Goal: Navigation & Orientation: Find specific page/section

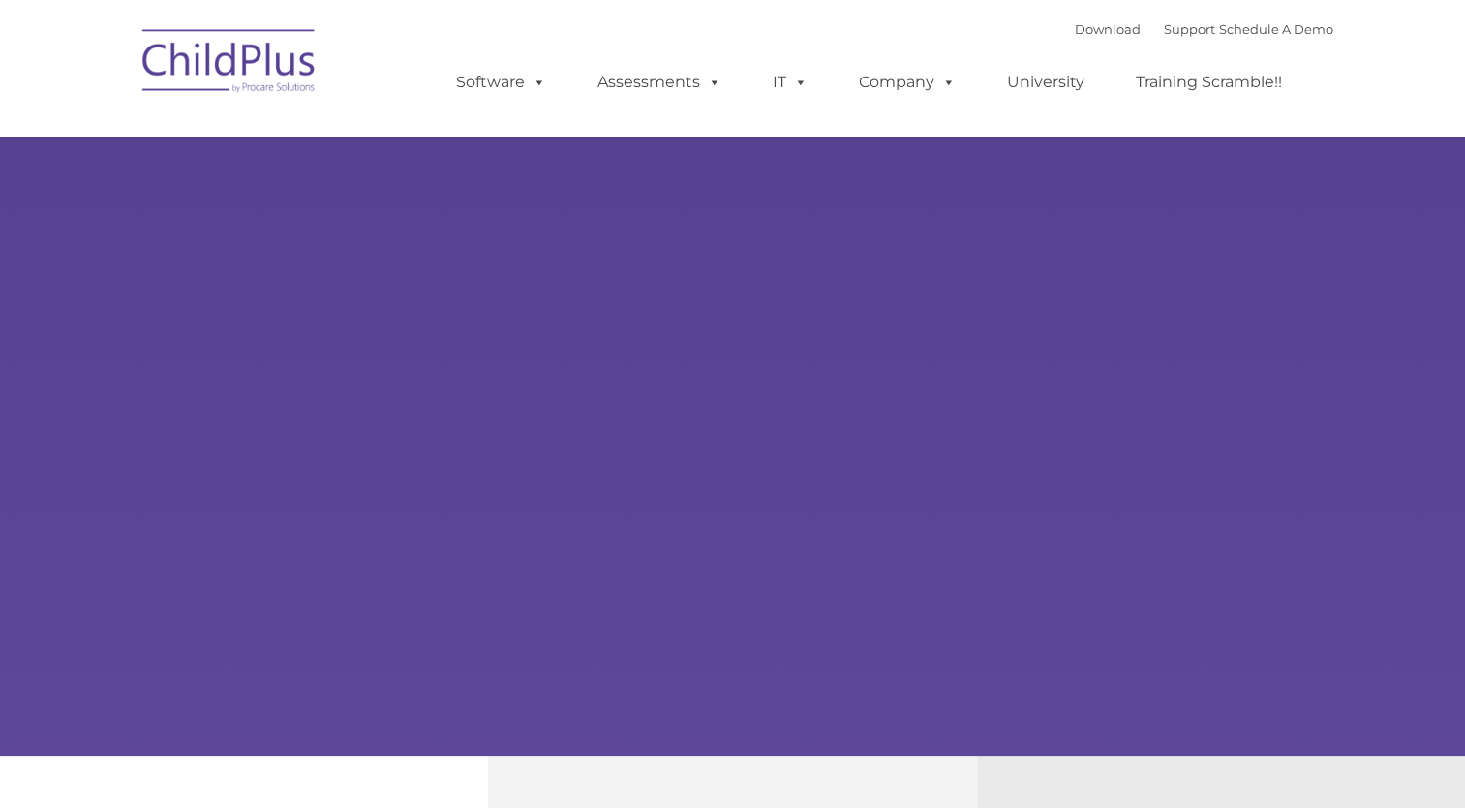
type input ""
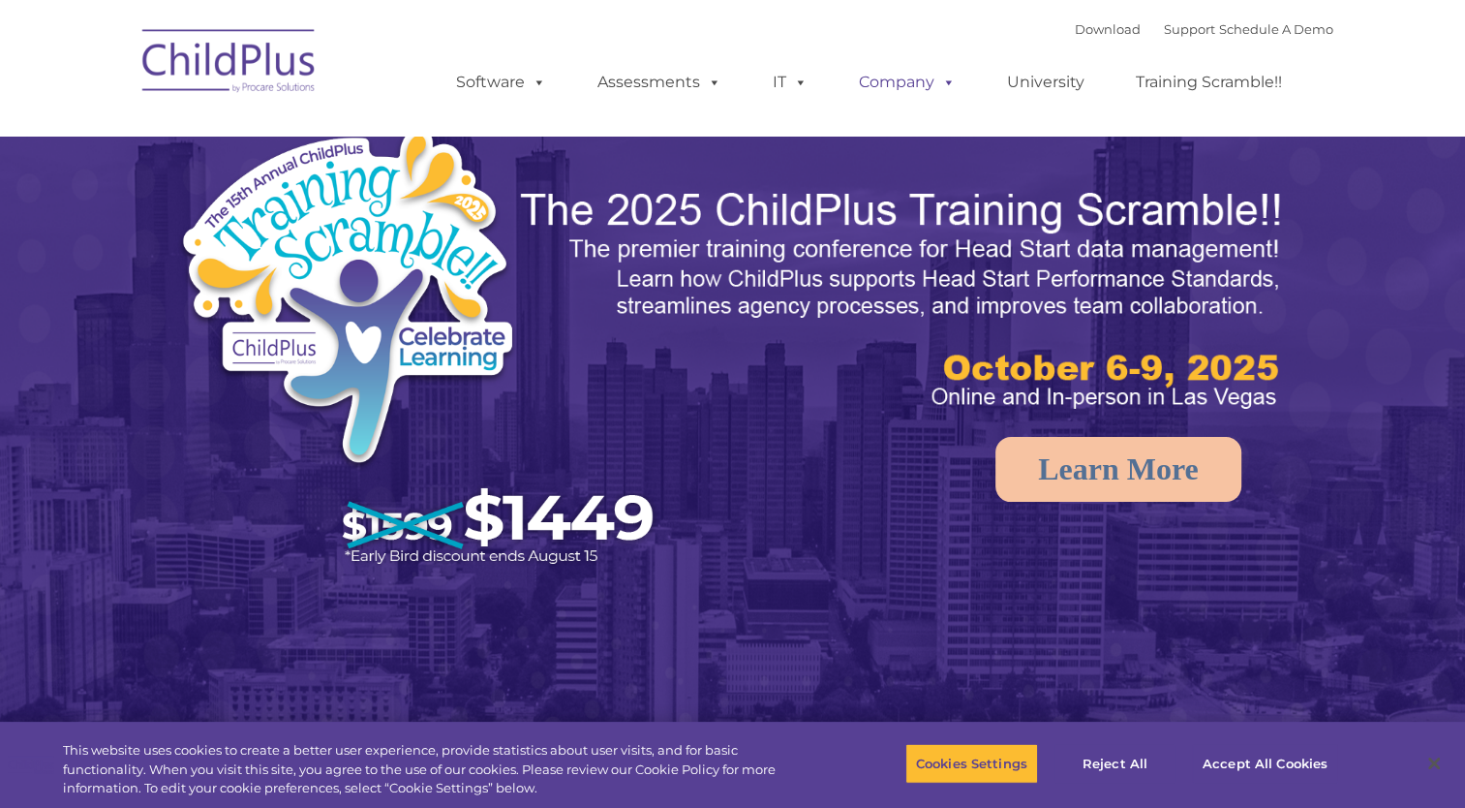
select select "MEDIUM"
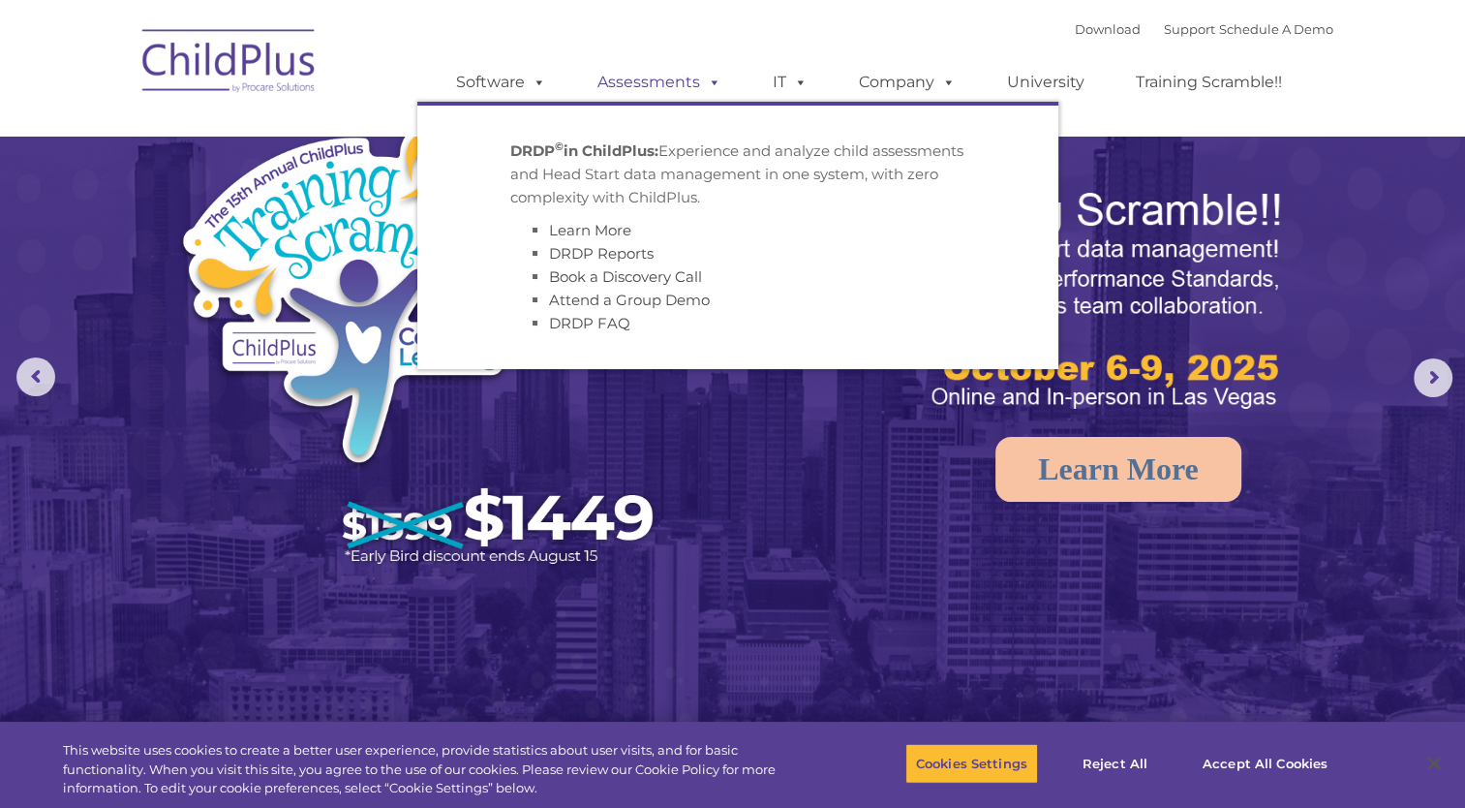
click at [643, 92] on link "Assessments" at bounding box center [659, 82] width 163 height 39
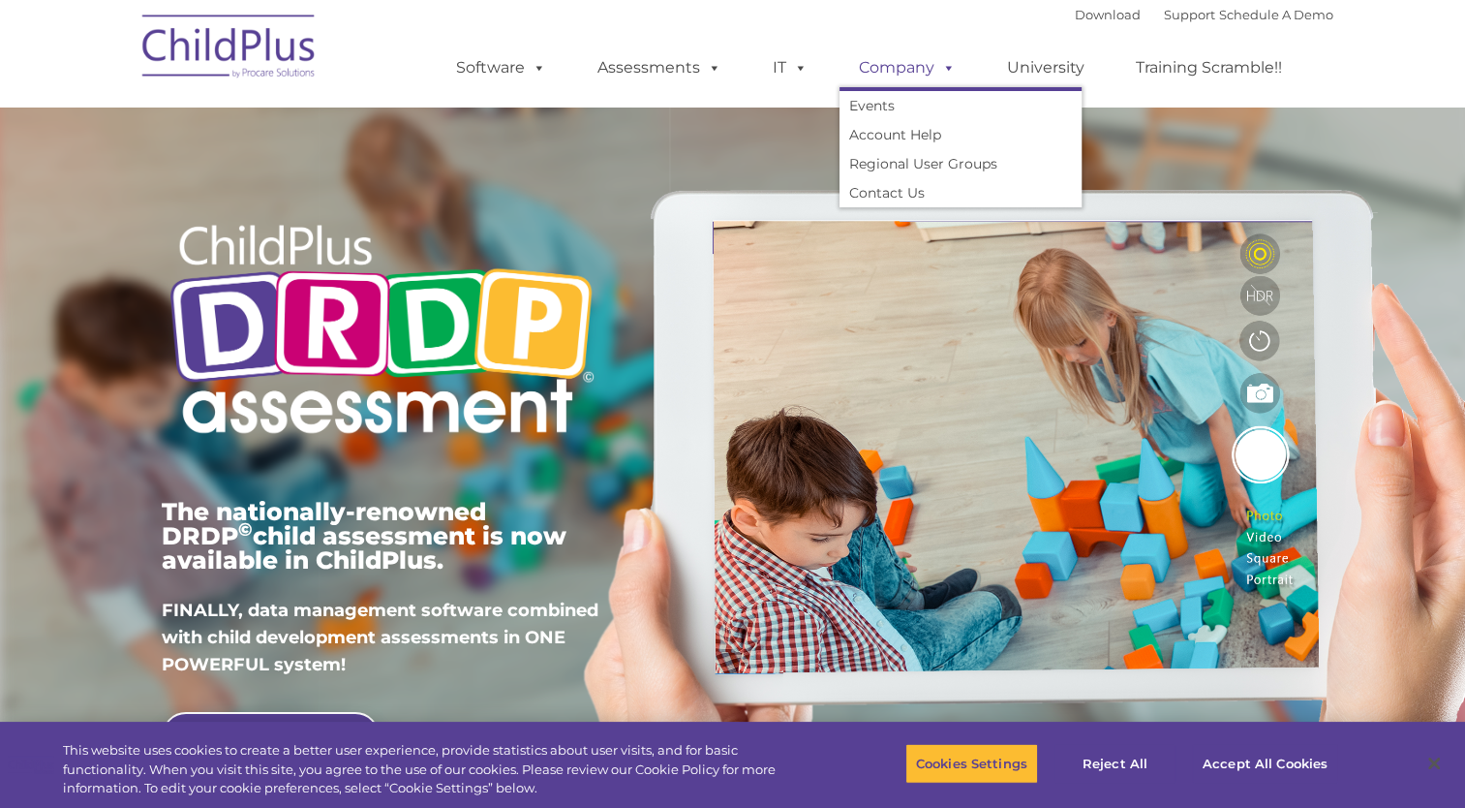
click at [894, 64] on link "Company" at bounding box center [908, 67] width 136 height 39
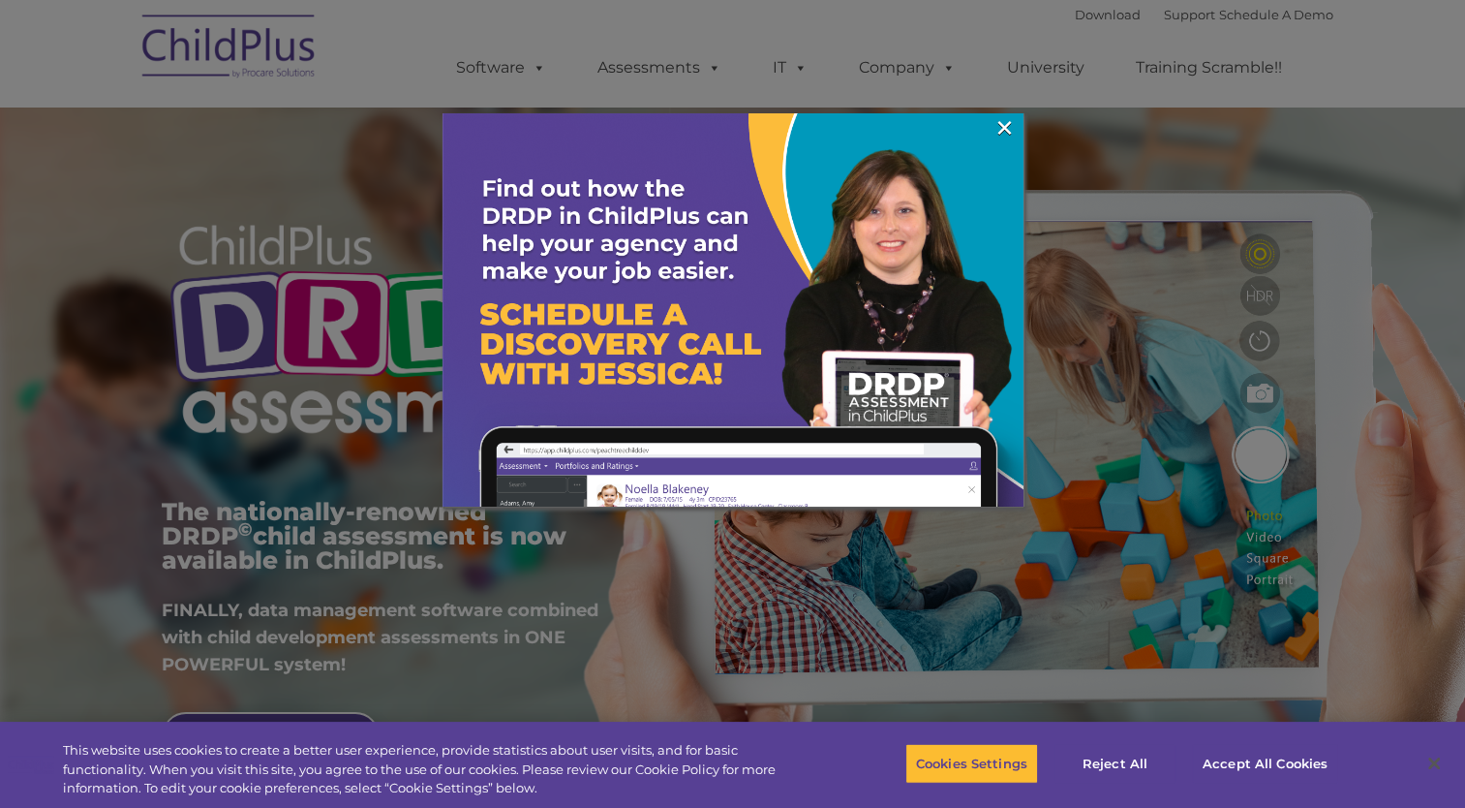
click at [1022, 69] on div at bounding box center [732, 404] width 1465 height 808
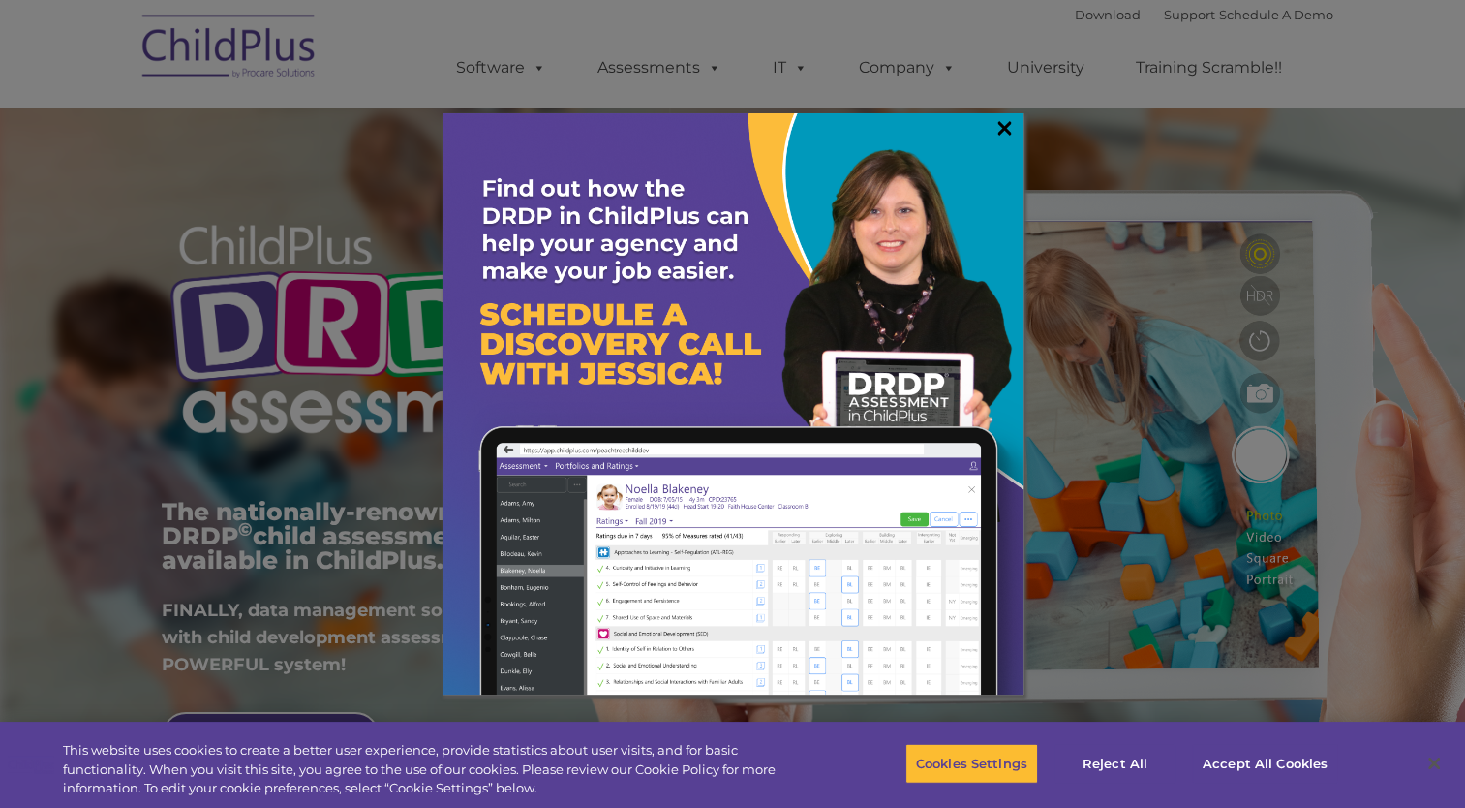
click at [1006, 124] on link "×" at bounding box center [1005, 127] width 22 height 19
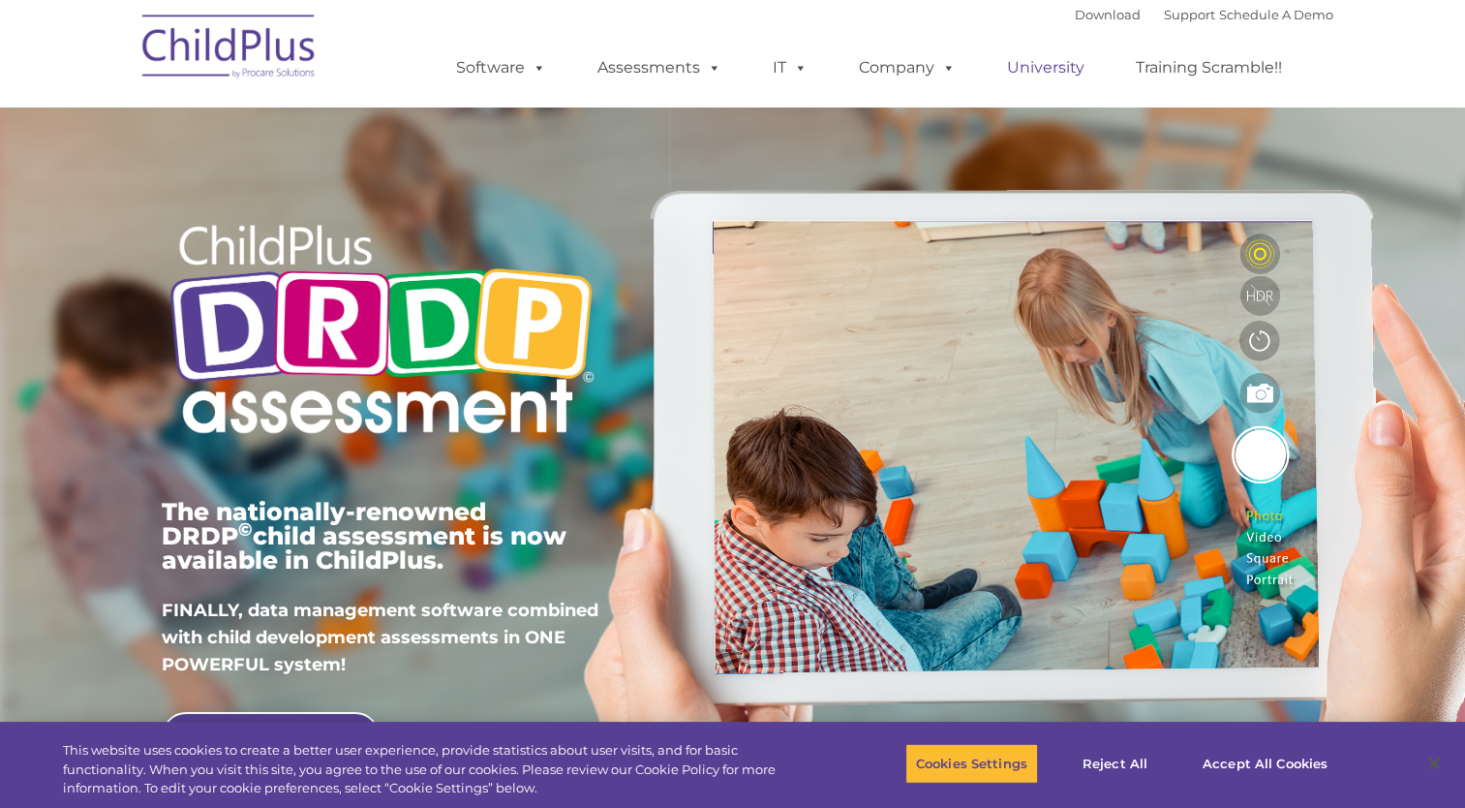
click at [1032, 75] on link "University" at bounding box center [1046, 67] width 116 height 39
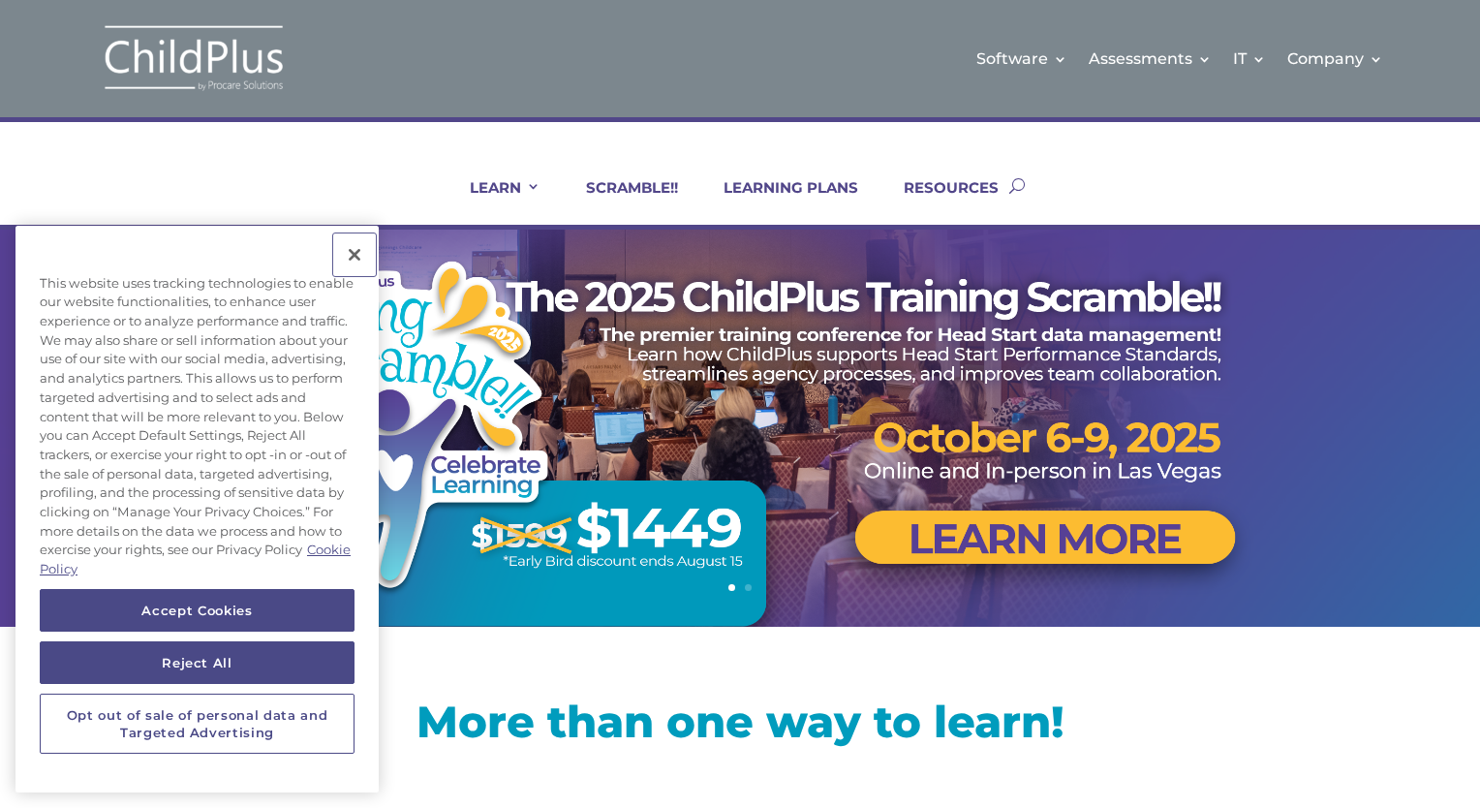
click at [362, 259] on button "Close" at bounding box center [354, 254] width 43 height 43
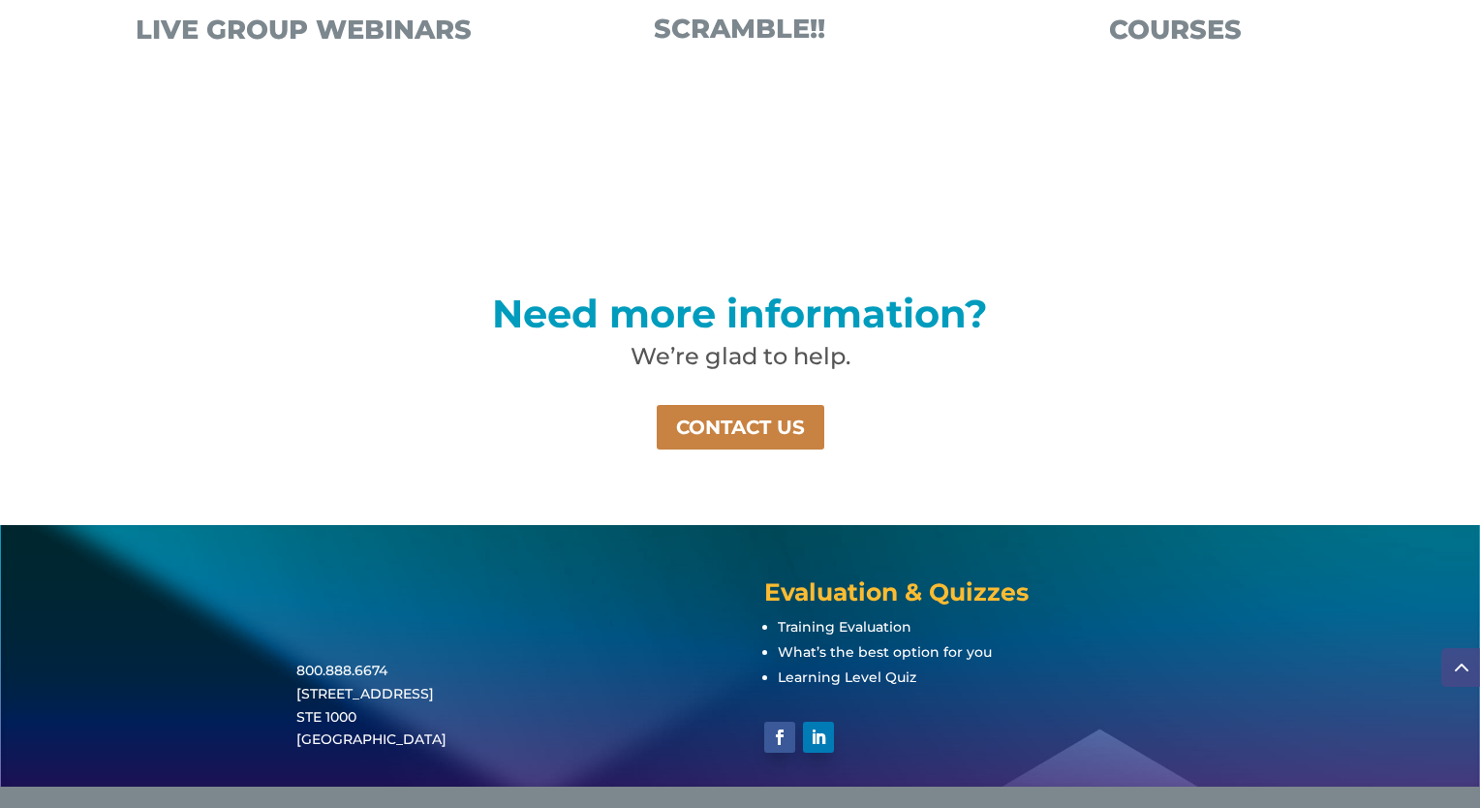
scroll to position [1316, 0]
